Goal: Check status: Check status

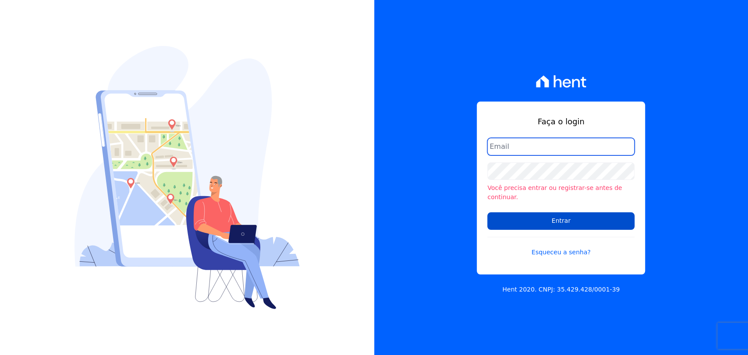
type input "mayara@citizenurbanismo.com.br"
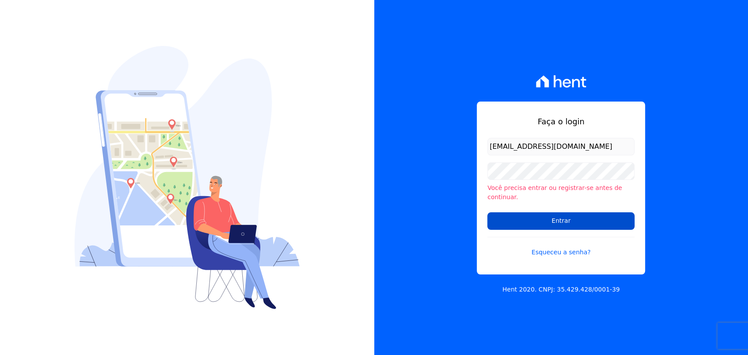
click at [519, 218] on input "Entrar" at bounding box center [560, 221] width 147 height 18
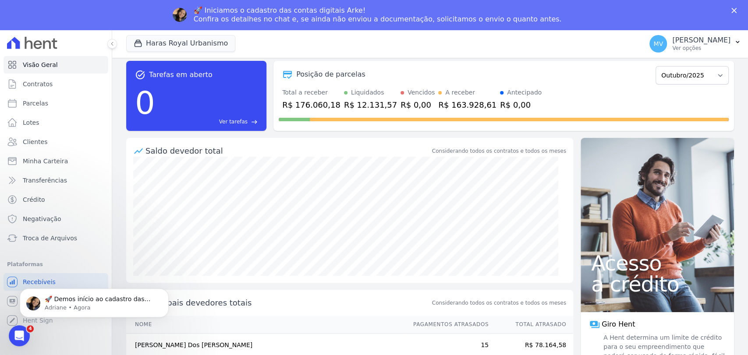
scroll to position [44, 0]
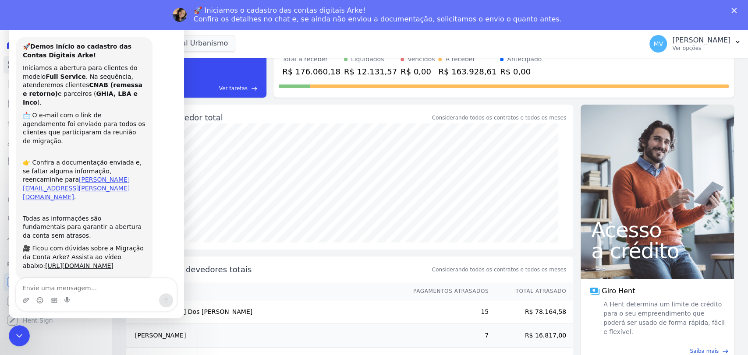
scroll to position [18, 0]
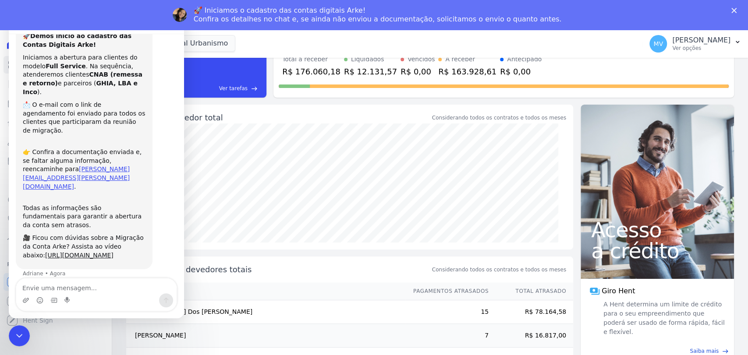
click at [233, 123] on div "Saldo devedor total" at bounding box center [287, 118] width 285 height 12
click at [18, 332] on icon "Encerramento do Messenger da Intercom" at bounding box center [18, 334] width 11 height 11
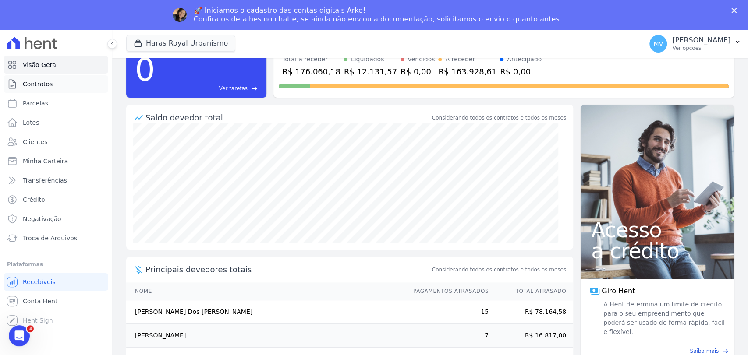
click at [44, 81] on span "Contratos" at bounding box center [38, 84] width 30 height 9
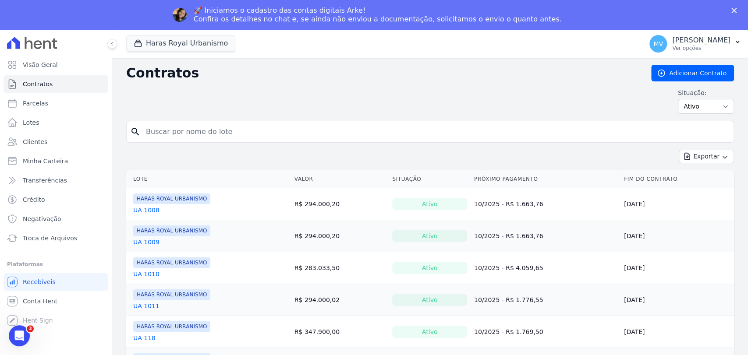
click at [146, 242] on link "UA 1009" at bounding box center [146, 242] width 26 height 9
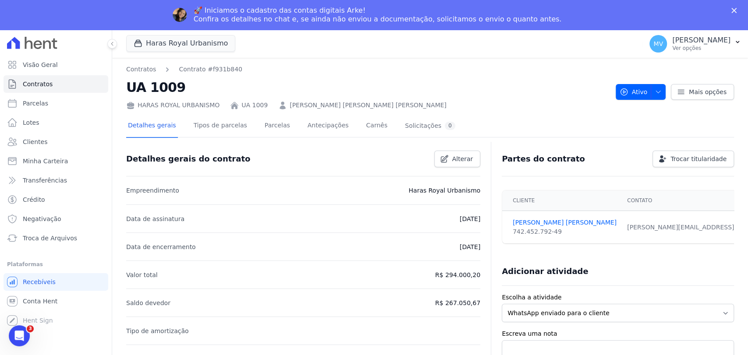
scroll to position [57, 0]
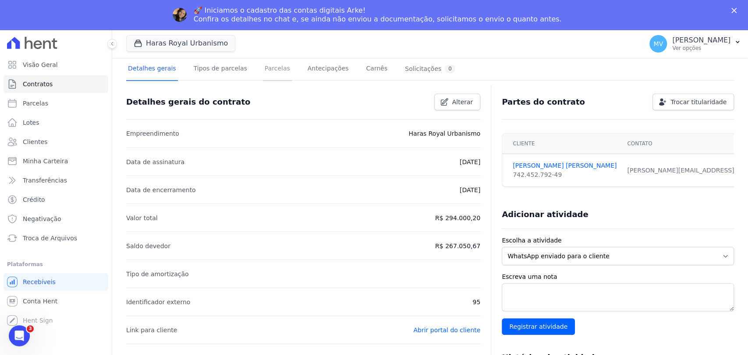
click at [269, 70] on link "Parcelas" at bounding box center [277, 69] width 29 height 23
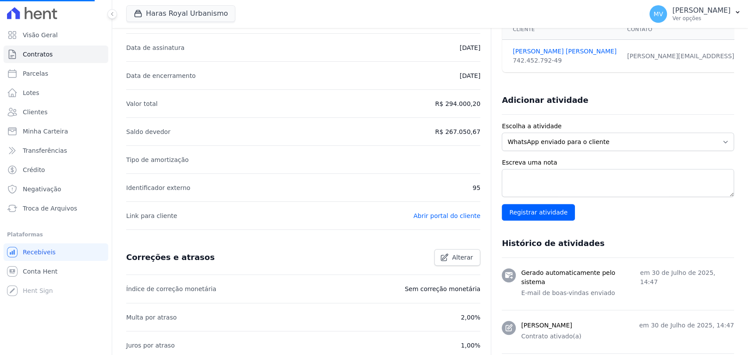
scroll to position [44, 0]
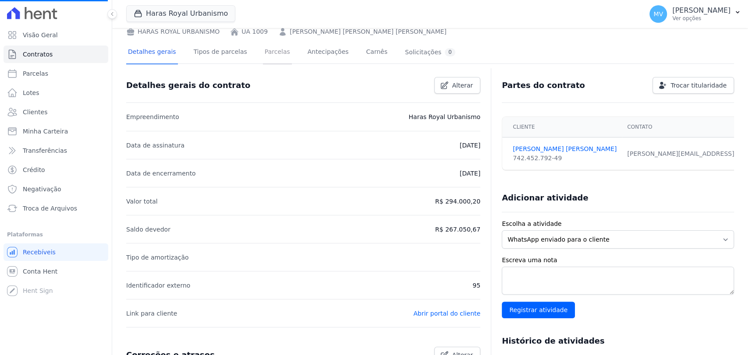
click at [263, 54] on link "Parcelas" at bounding box center [277, 52] width 29 height 23
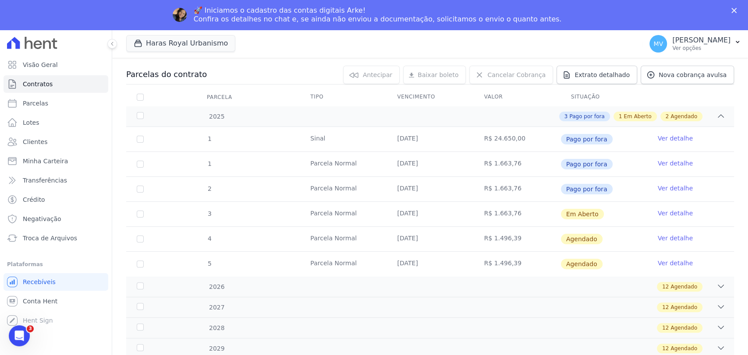
scroll to position [105, 0]
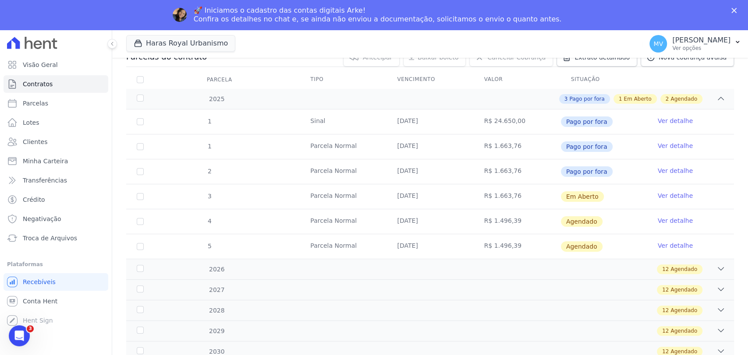
click at [668, 194] on link "Ver detalhe" at bounding box center [675, 195] width 35 height 9
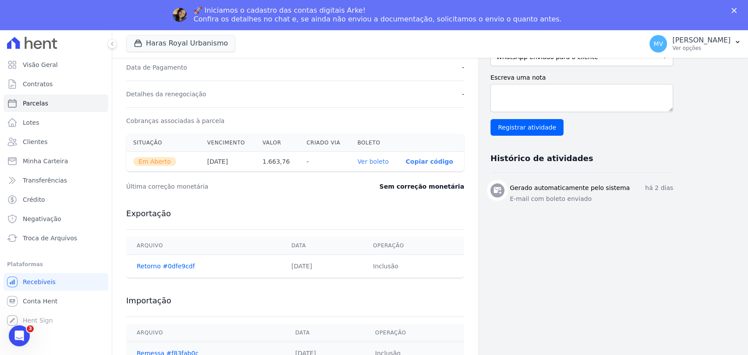
scroll to position [244, 0]
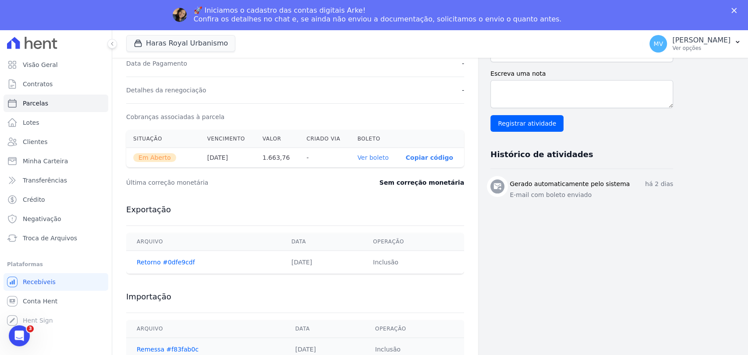
click at [367, 155] on link "Ver boleto" at bounding box center [372, 157] width 31 height 7
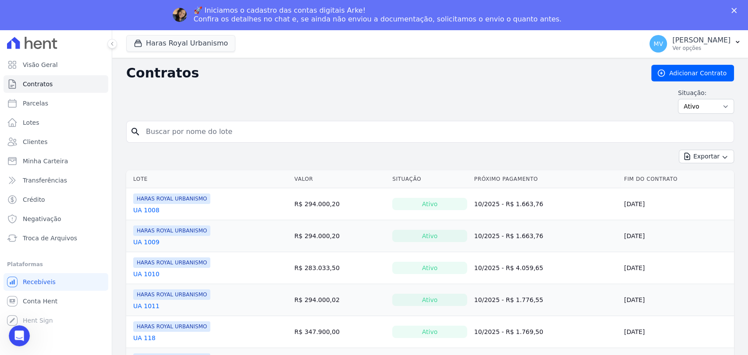
click at [143, 211] on link "UA 1008" at bounding box center [146, 210] width 26 height 9
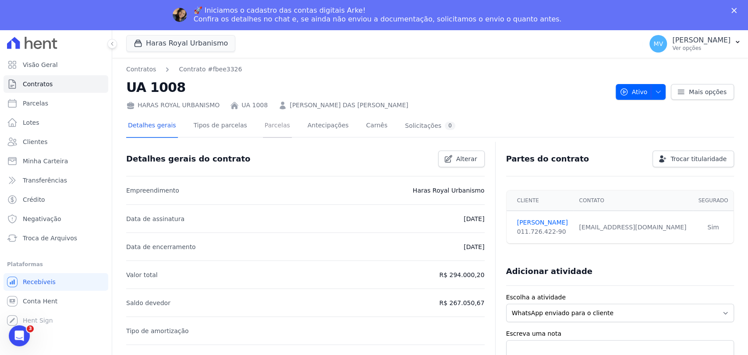
click at [263, 124] on link "Parcelas" at bounding box center [277, 126] width 29 height 23
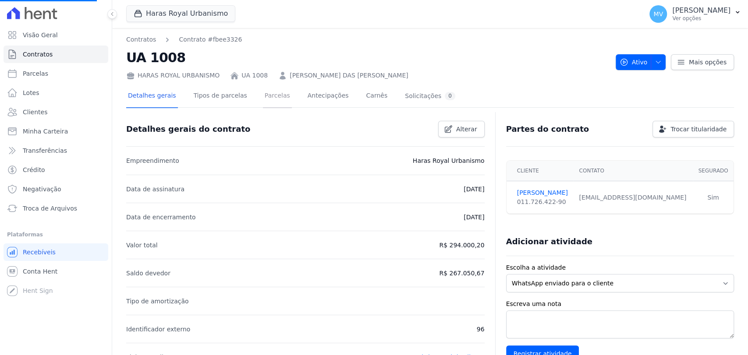
click at [266, 98] on link "Parcelas" at bounding box center [277, 96] width 29 height 23
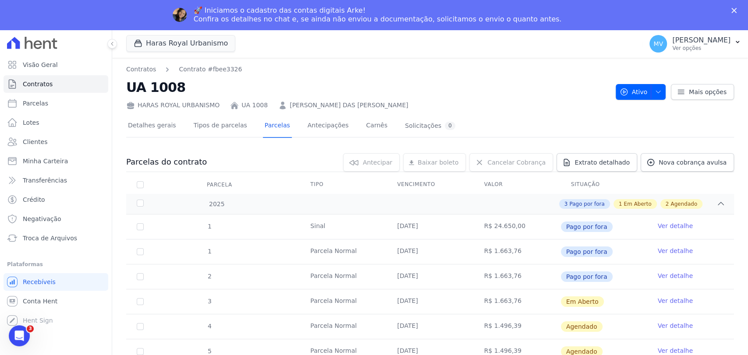
click at [664, 301] on link "Ver detalhe" at bounding box center [675, 301] width 35 height 9
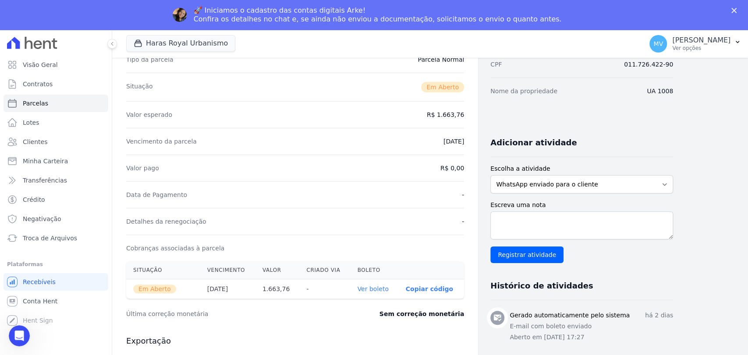
scroll to position [114, 0]
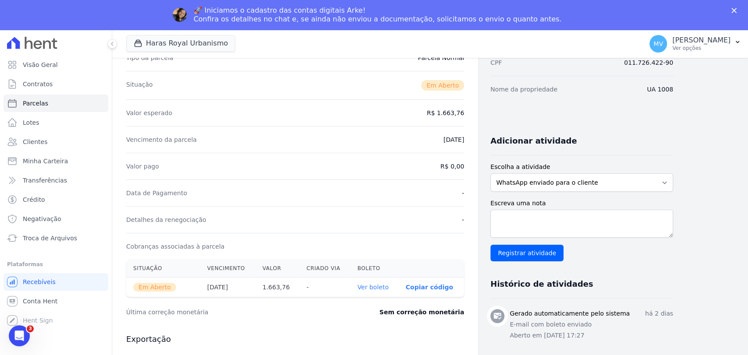
click at [368, 287] on link "Ver boleto" at bounding box center [372, 287] width 31 height 7
